Goal: Navigation & Orientation: Understand site structure

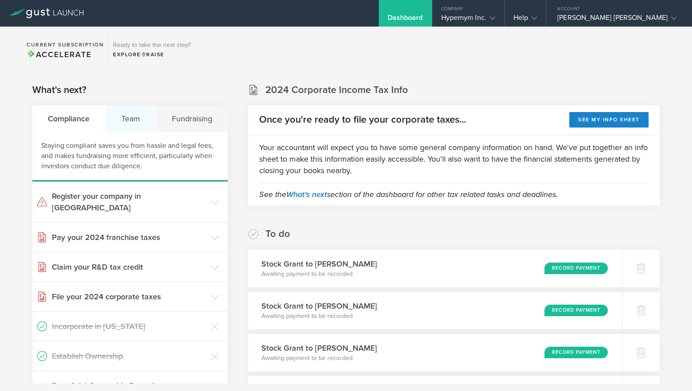
click at [153, 128] on div "Team" at bounding box center [131, 118] width 51 height 27
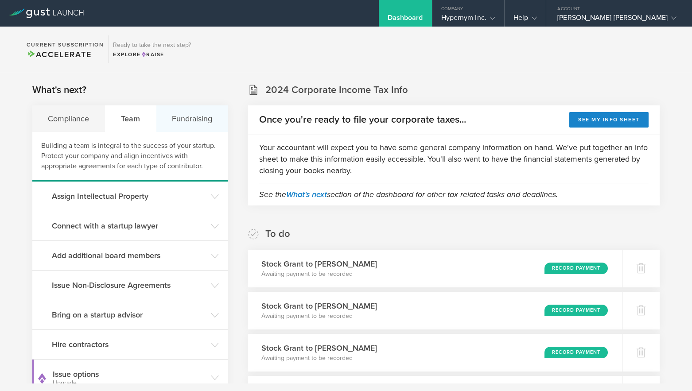
click at [194, 127] on div "Fundraising" at bounding box center [192, 118] width 72 height 27
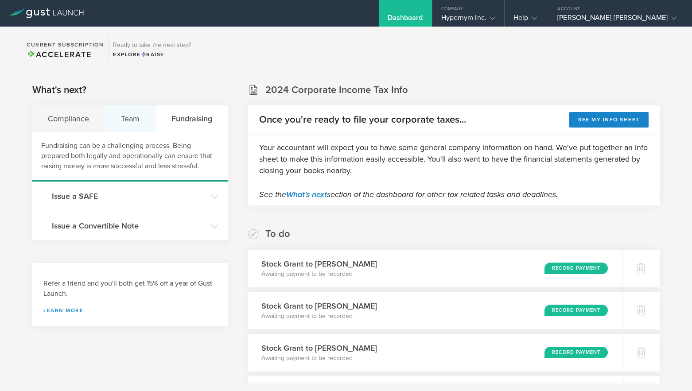
click at [121, 117] on div "Team" at bounding box center [130, 118] width 51 height 27
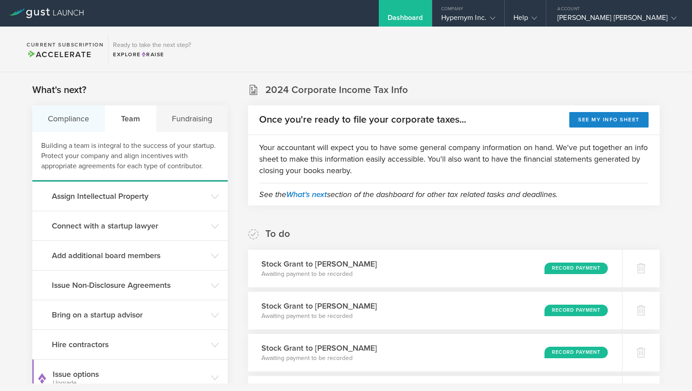
click at [66, 122] on div "Compliance" at bounding box center [68, 118] width 73 height 27
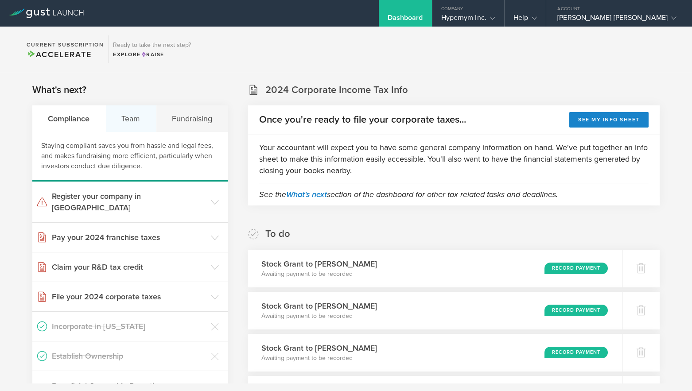
click at [134, 123] on div "Team" at bounding box center [131, 118] width 51 height 27
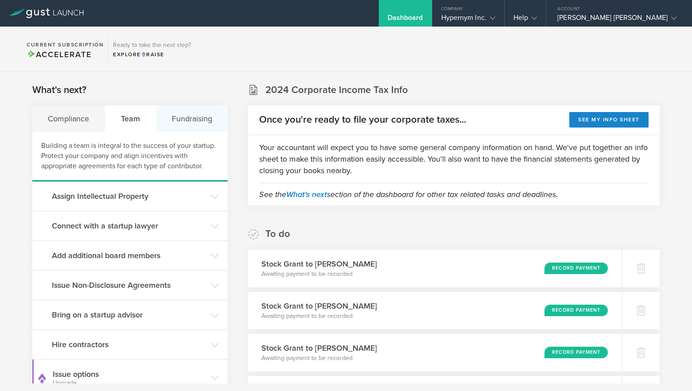
click at [196, 124] on div "Fundraising" at bounding box center [192, 118] width 72 height 27
